Goal: Navigation & Orientation: Find specific page/section

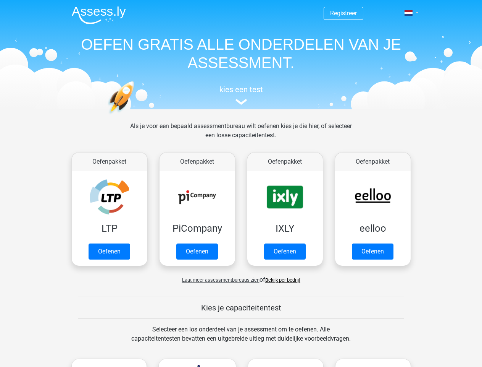
click at [409, 13] on span at bounding box center [409, 13] width 8 height 6
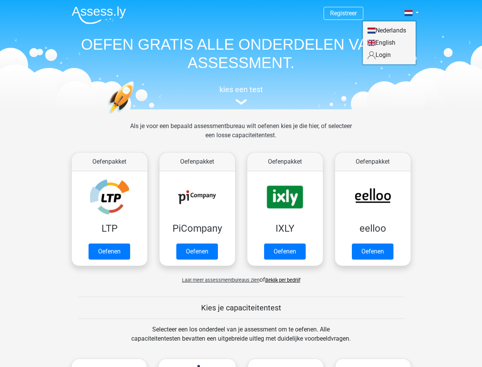
click at [219, 280] on span "Laat meer assessmentbureaus zien" at bounding box center [221, 280] width 78 height 6
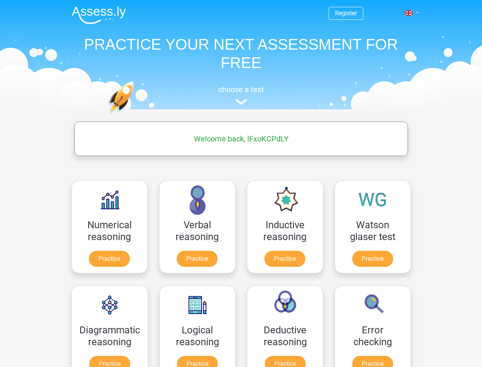
click at [409, 13] on span at bounding box center [409, 13] width 8 height 6
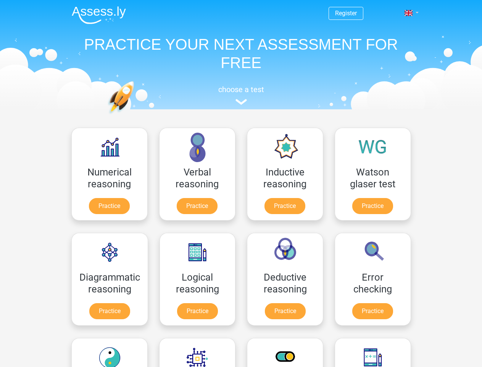
click at [409, 13] on span at bounding box center [409, 13] width 8 height 6
